Goal: Obtain resource: Download file/media

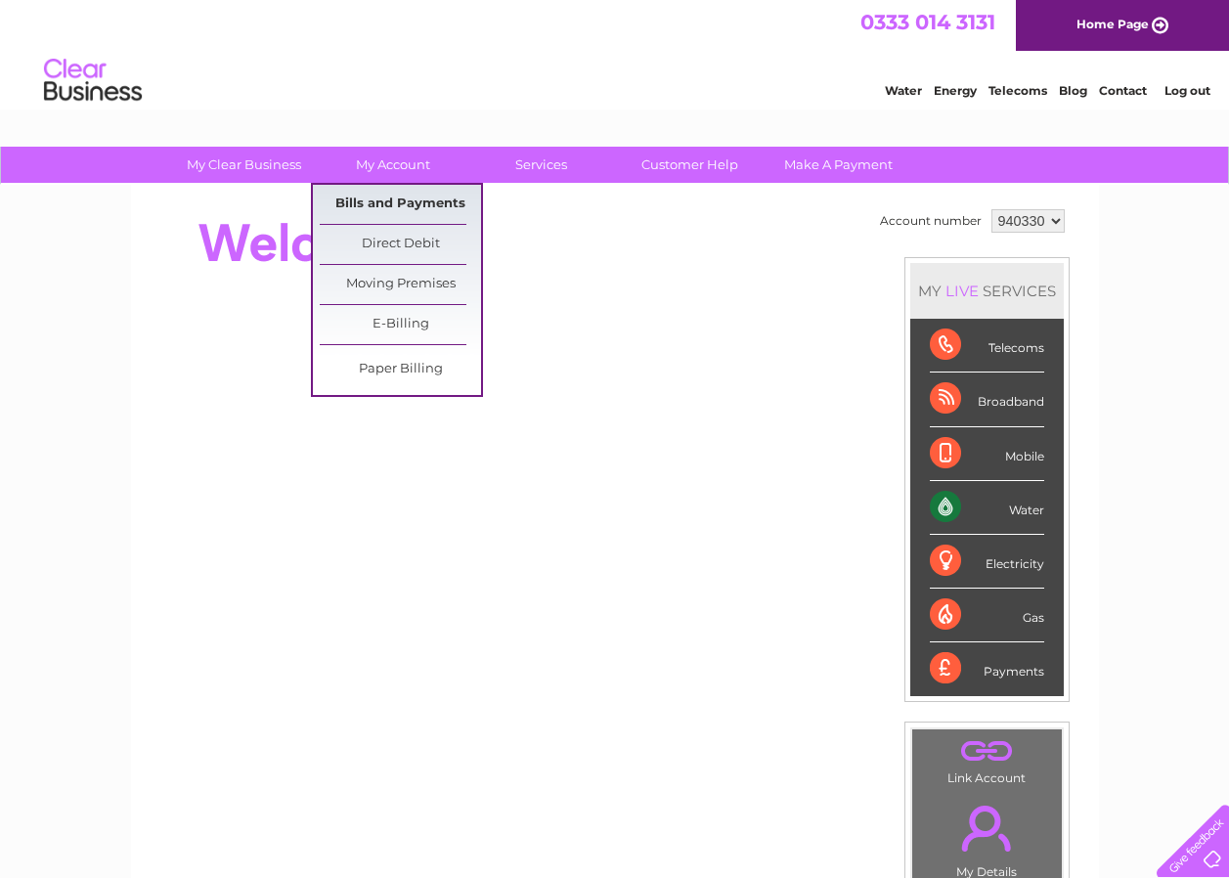
click at [384, 202] on link "Bills and Payments" at bounding box center [400, 204] width 161 height 39
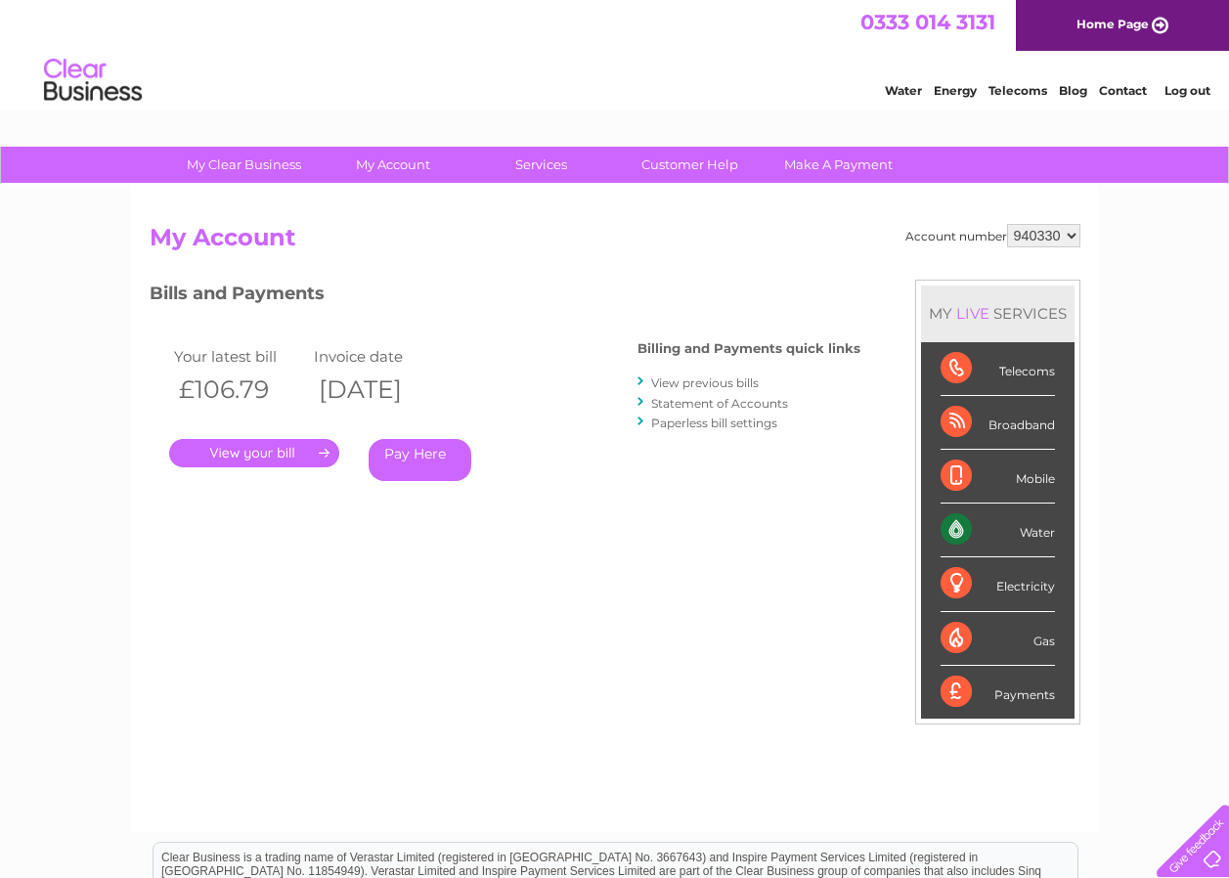
click at [234, 455] on link "." at bounding box center [254, 453] width 170 height 28
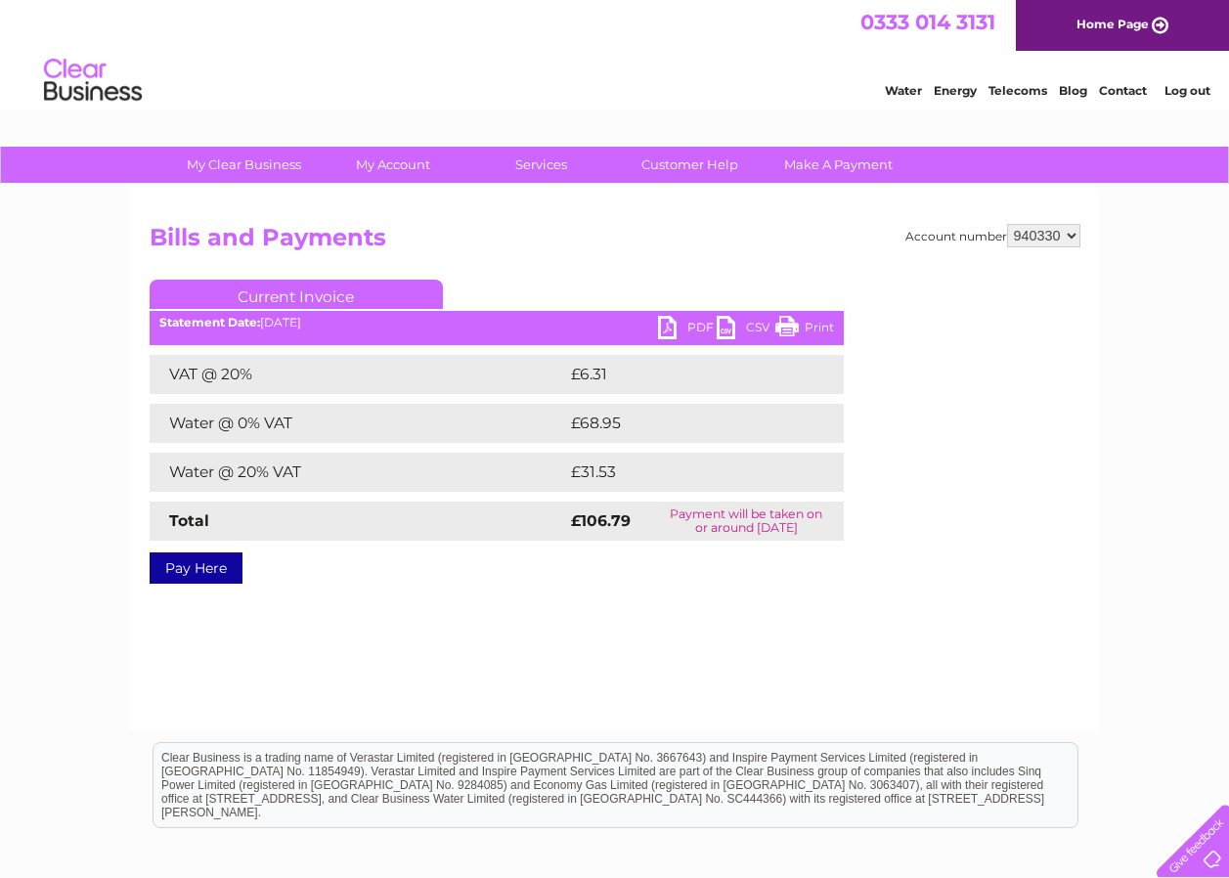
click at [693, 329] on link "PDF" at bounding box center [687, 330] width 59 height 28
click at [1193, 87] on link "Log out" at bounding box center [1188, 90] width 46 height 15
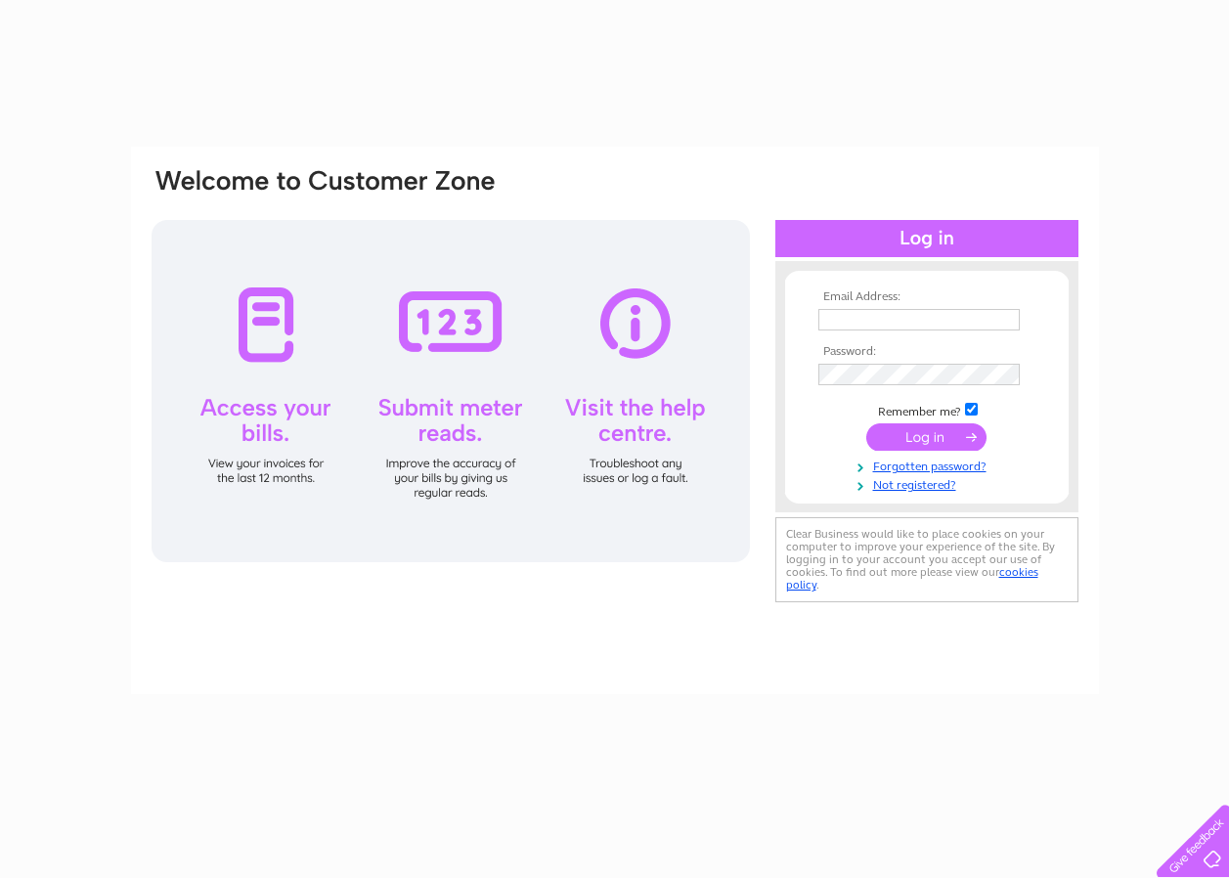
type input "finance@aberdeenfoyer.com"
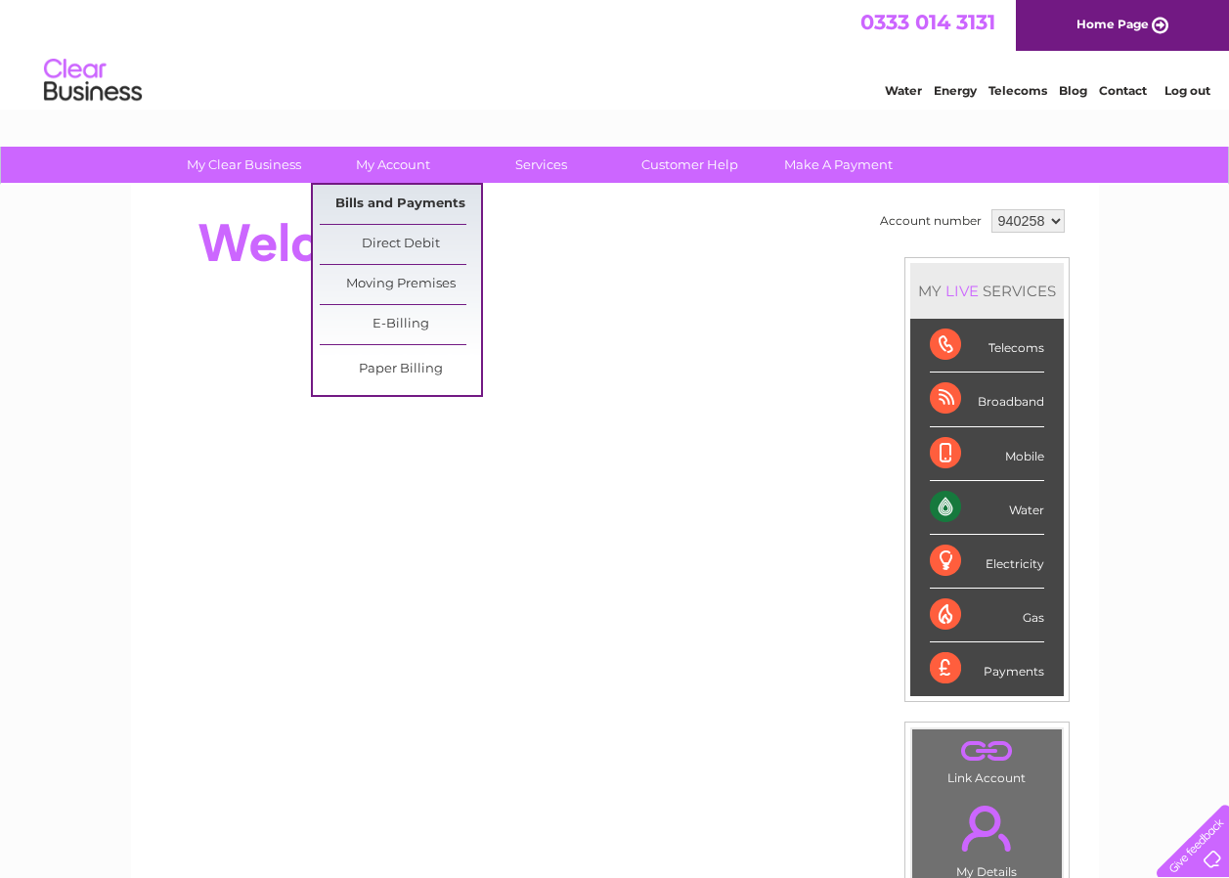
click at [382, 208] on link "Bills and Payments" at bounding box center [400, 204] width 161 height 39
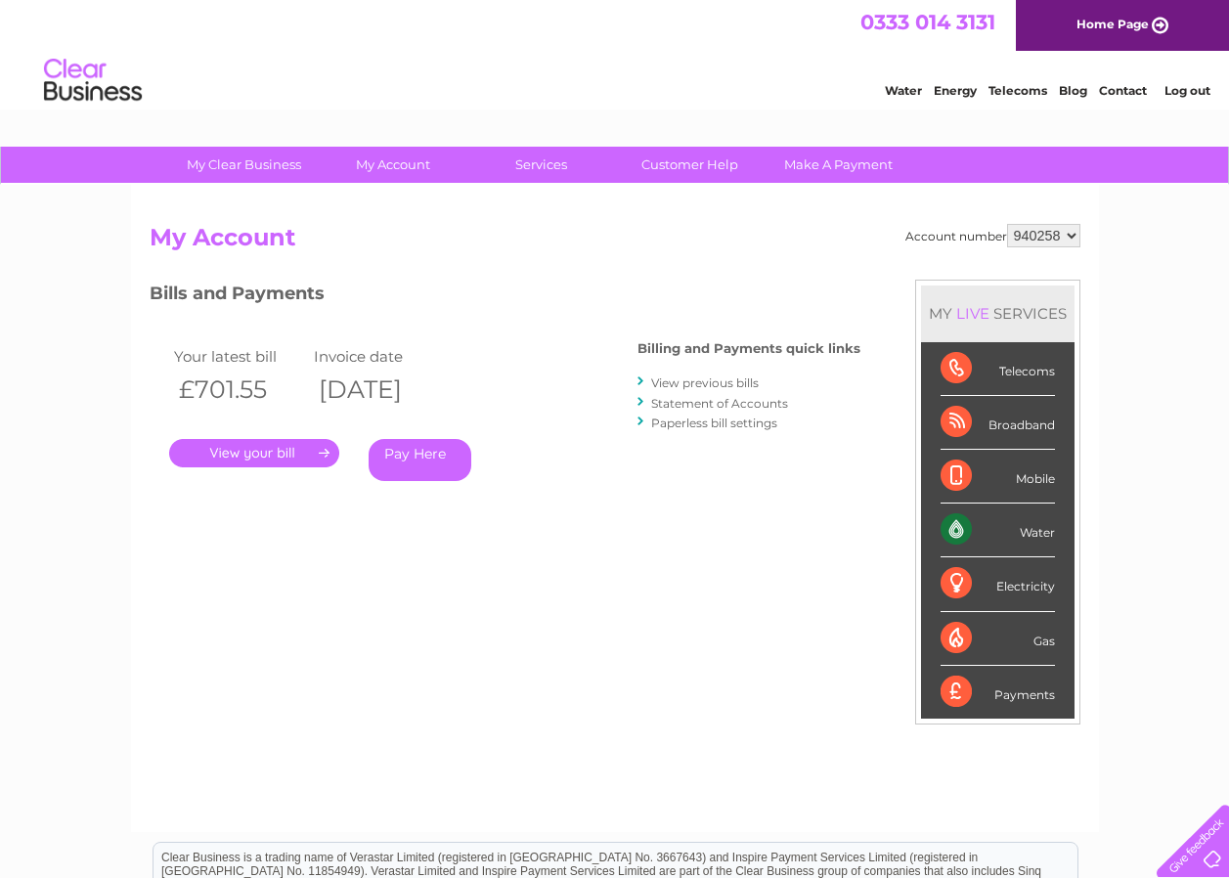
click at [250, 454] on link "." at bounding box center [254, 453] width 170 height 28
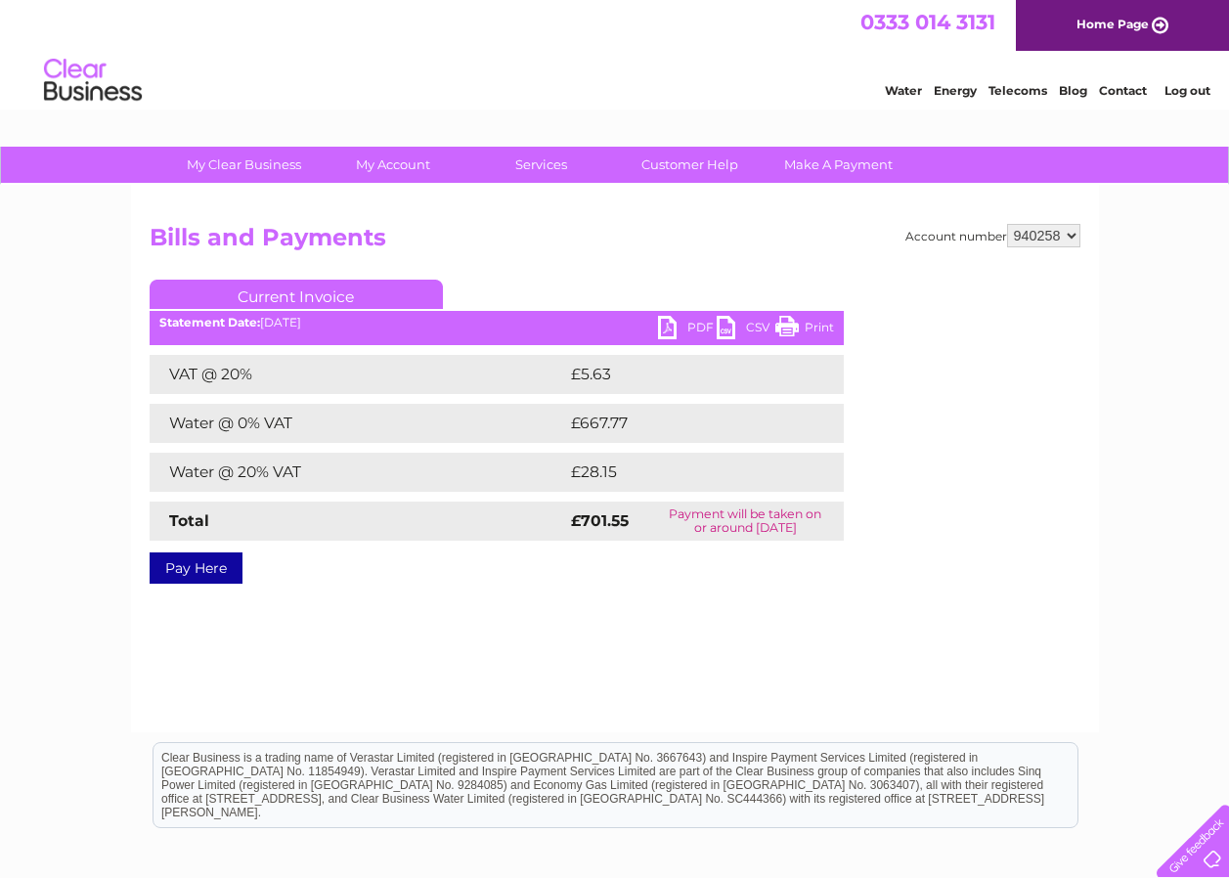
click at [685, 329] on link "PDF" at bounding box center [687, 330] width 59 height 28
click at [1195, 86] on link "Log out" at bounding box center [1188, 90] width 46 height 15
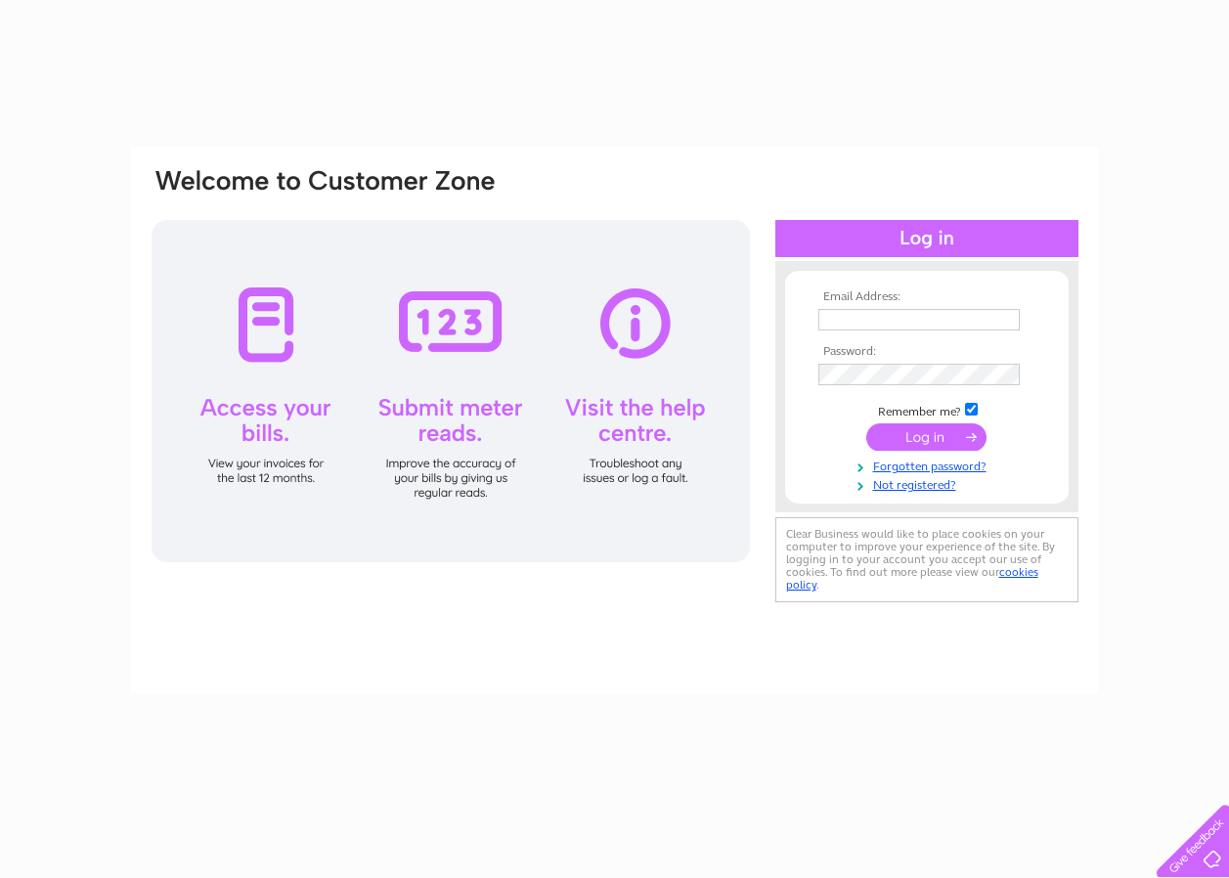
type input "[EMAIL_ADDRESS][DOMAIN_NAME]"
